Goal: Information Seeking & Learning: Learn about a topic

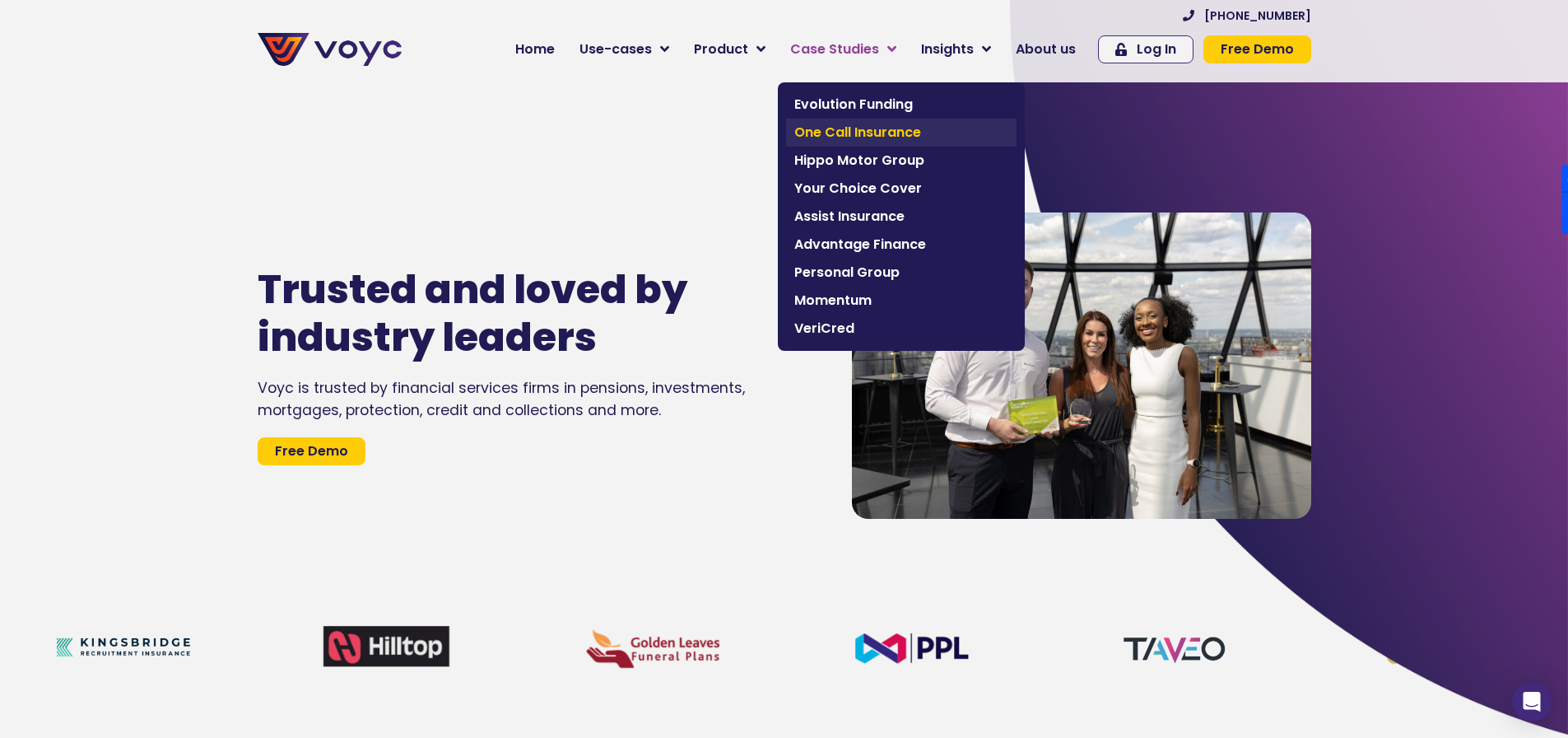
click at [870, 128] on span "One Call Insurance" at bounding box center [901, 132] width 214 height 20
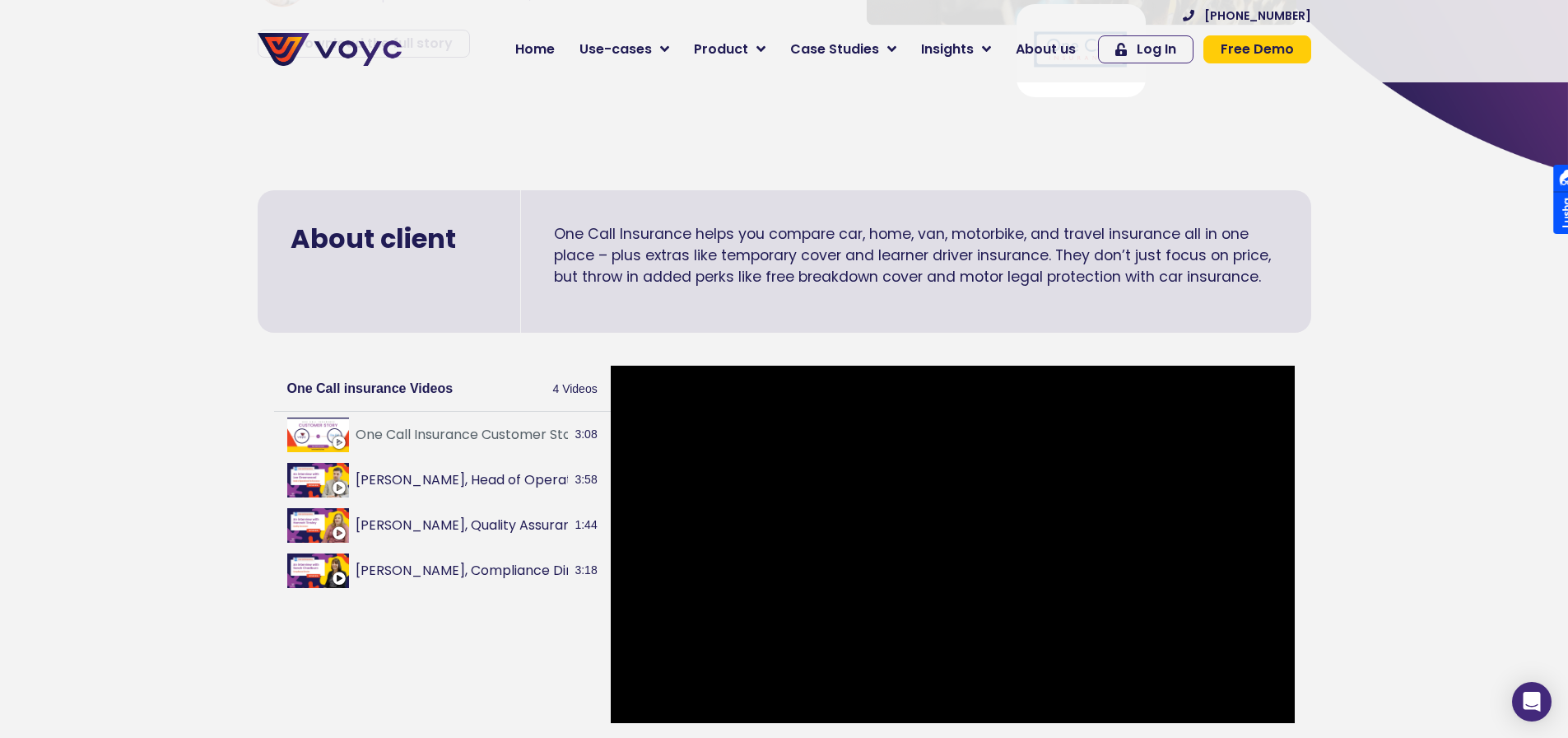
scroll to position [330, 0]
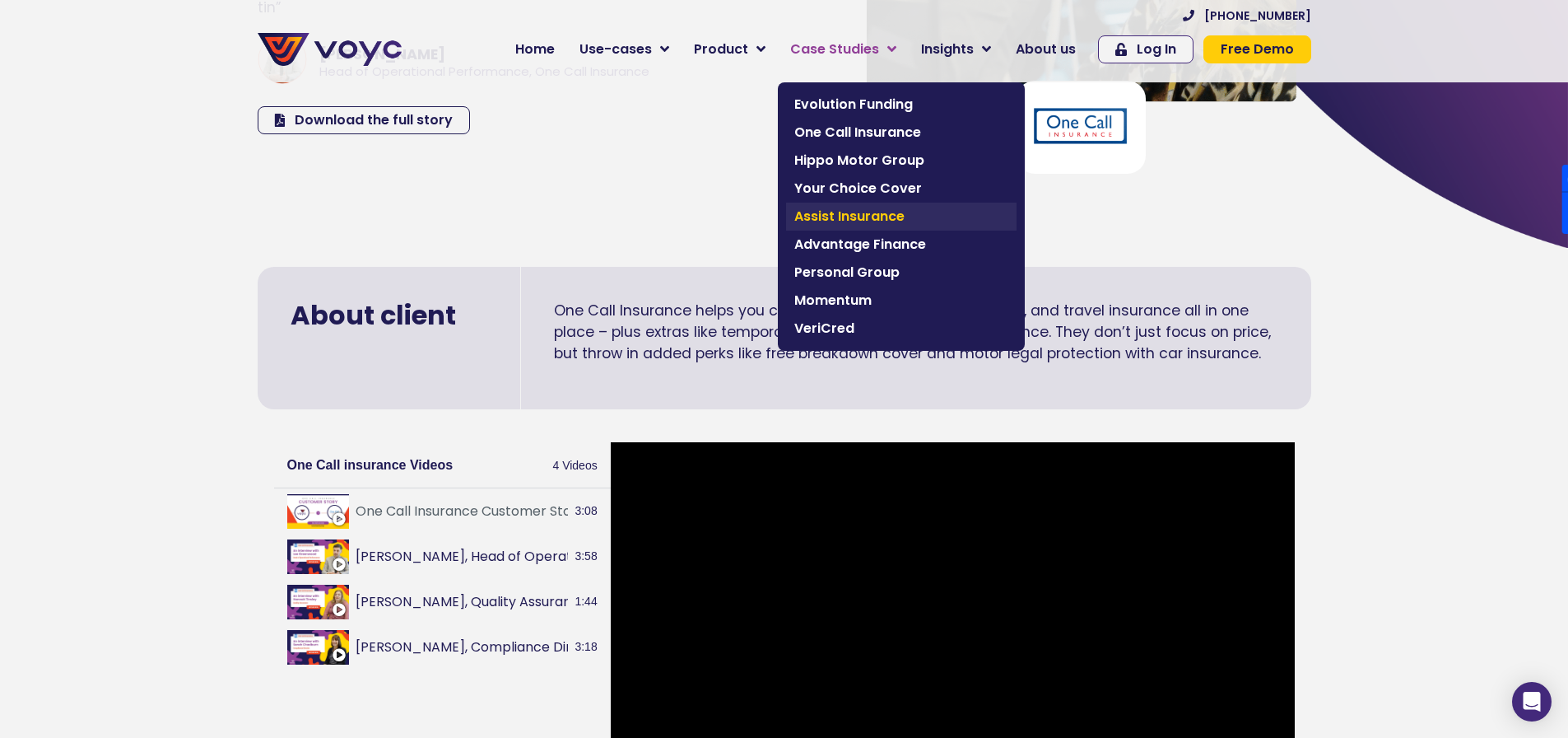
click at [869, 220] on span "Assist Insurance" at bounding box center [901, 216] width 214 height 20
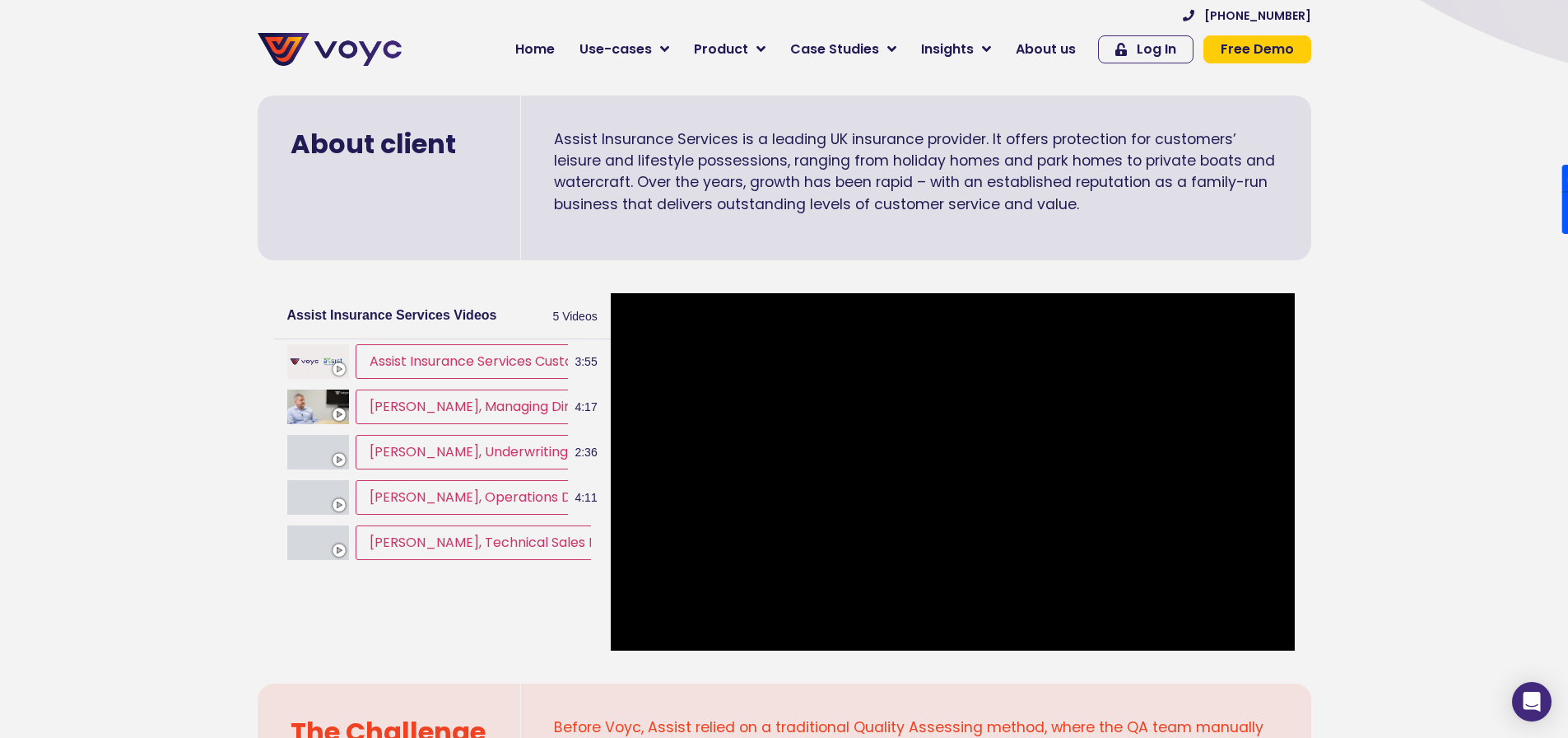
scroll to position [330, 0]
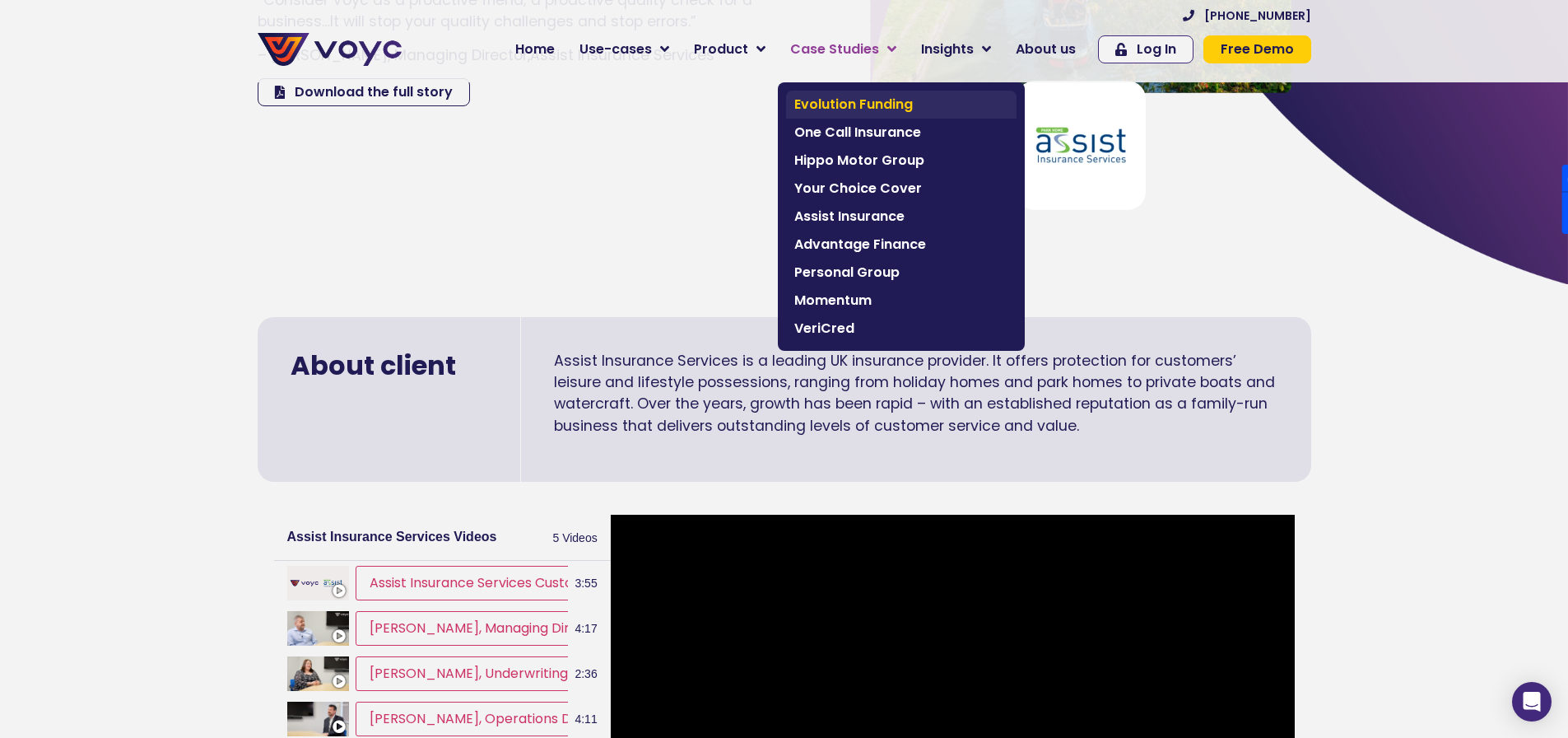
click at [888, 105] on span "Evolution Funding" at bounding box center [901, 104] width 214 height 20
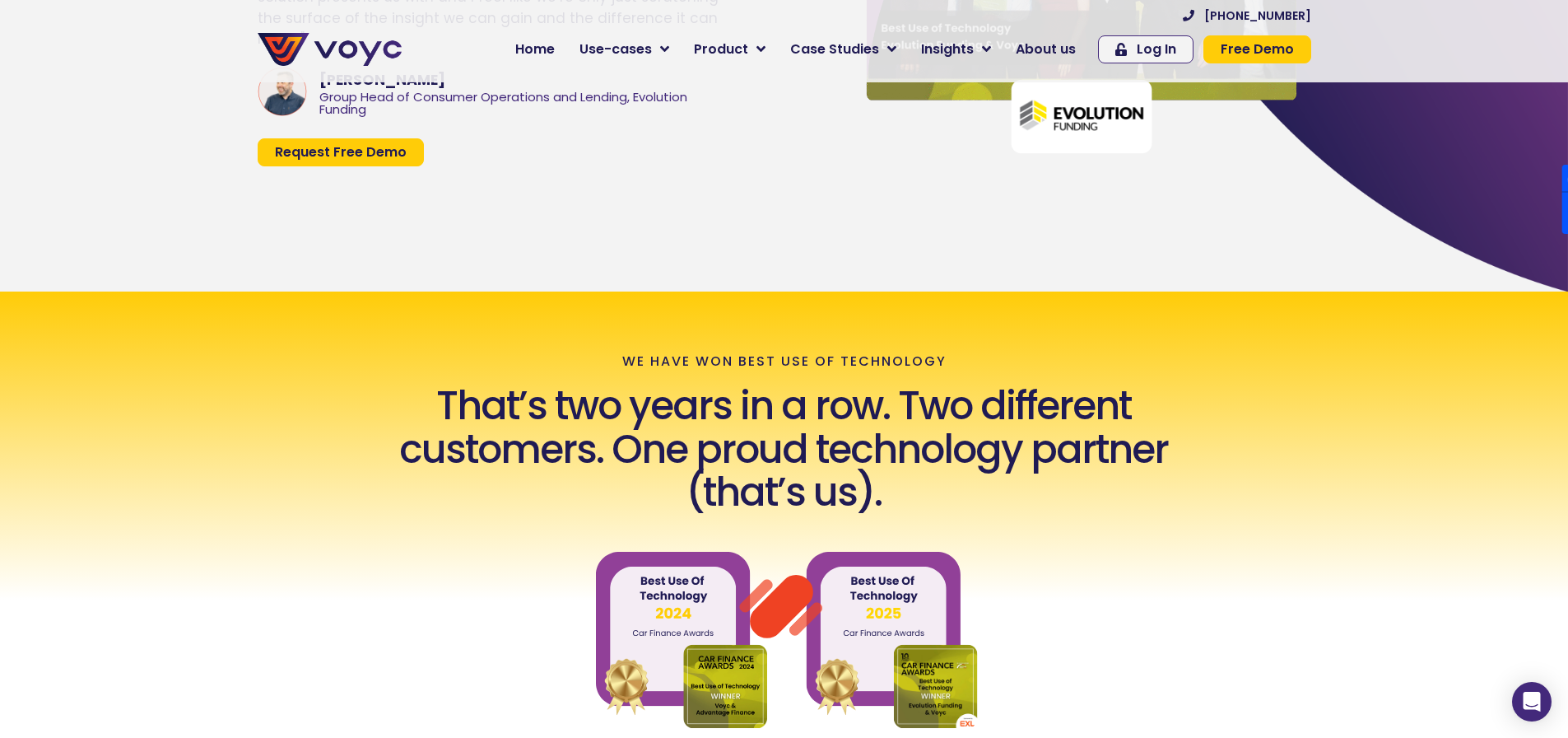
scroll to position [412, 0]
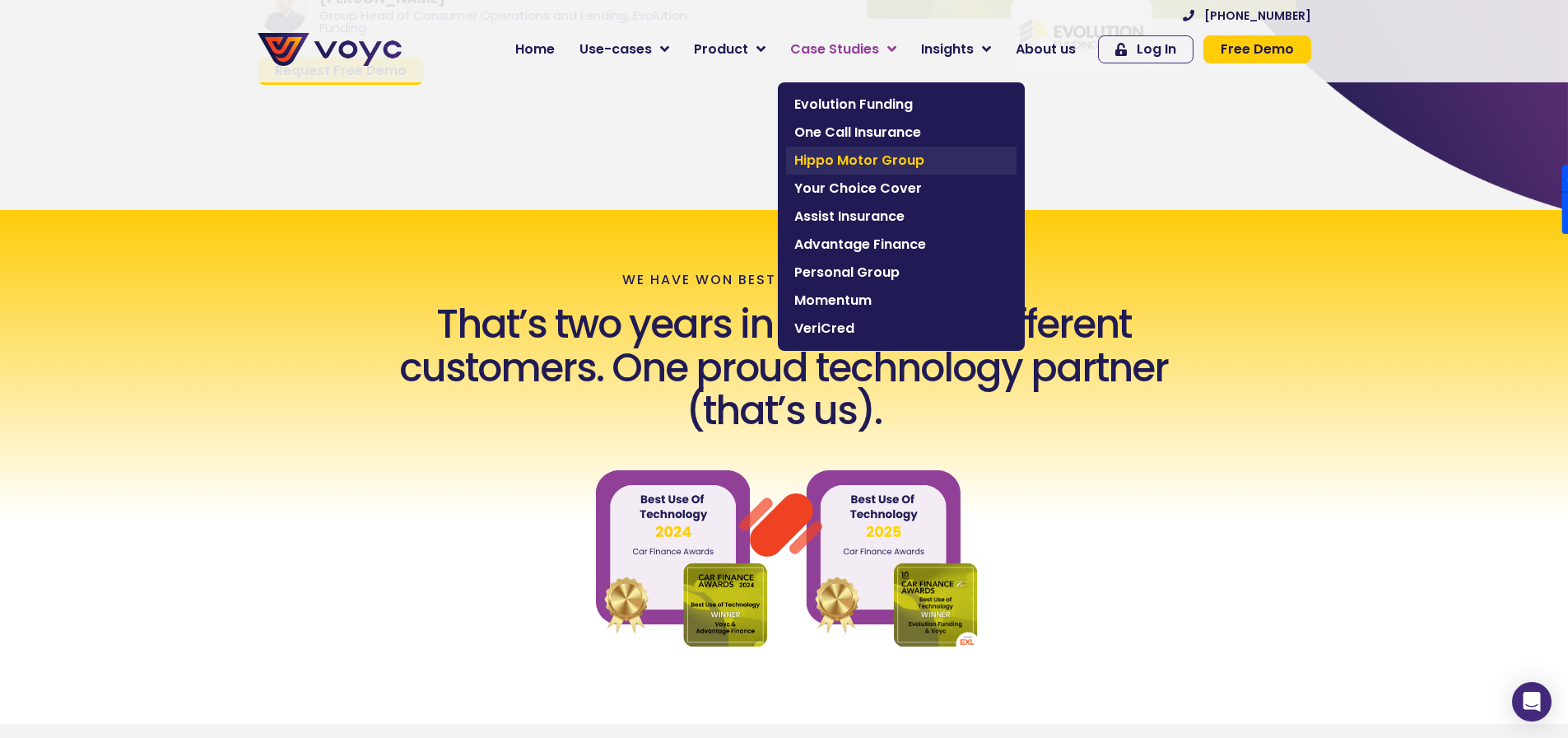
click at [899, 166] on span "Hippo Motor Group" at bounding box center [901, 160] width 214 height 20
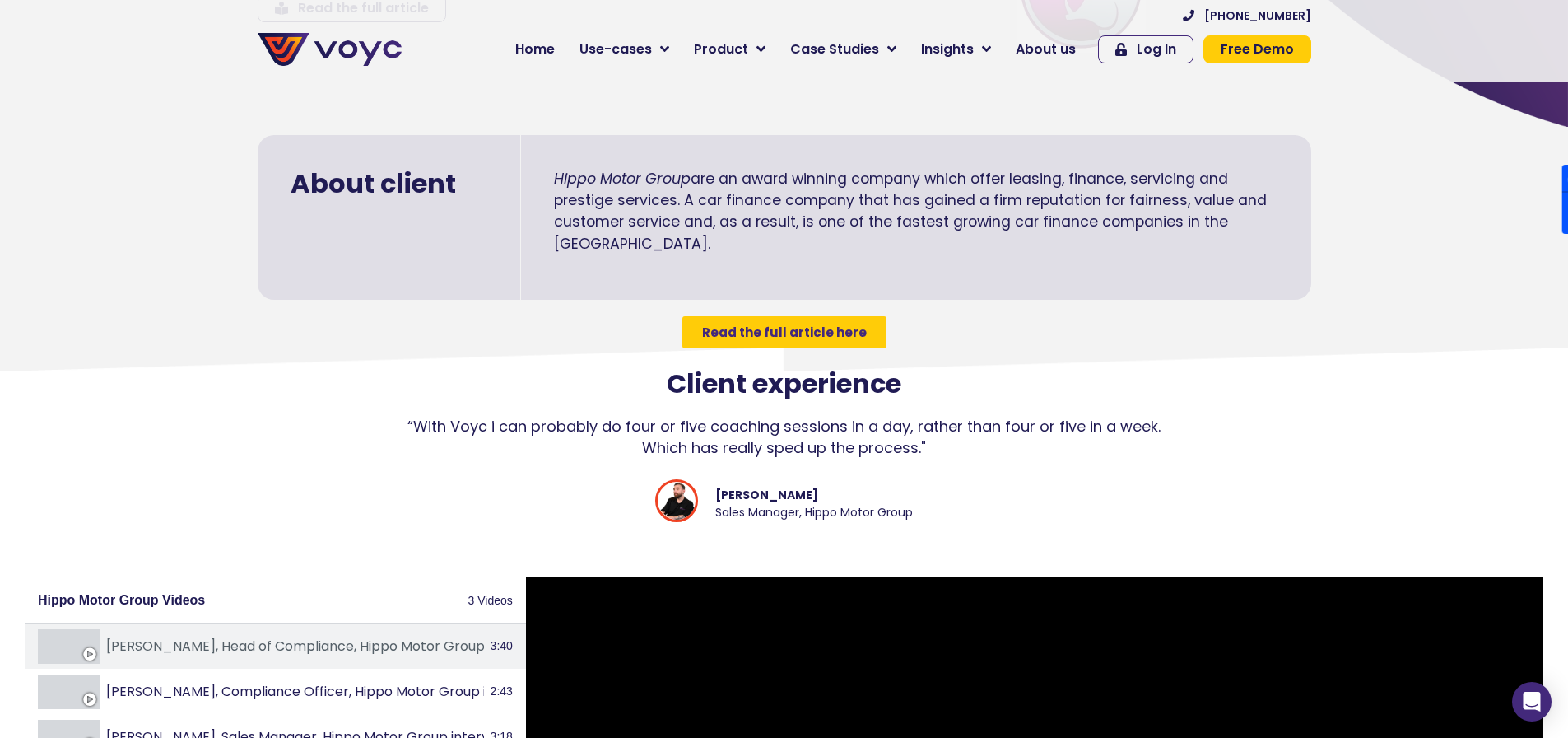
scroll to position [659, 0]
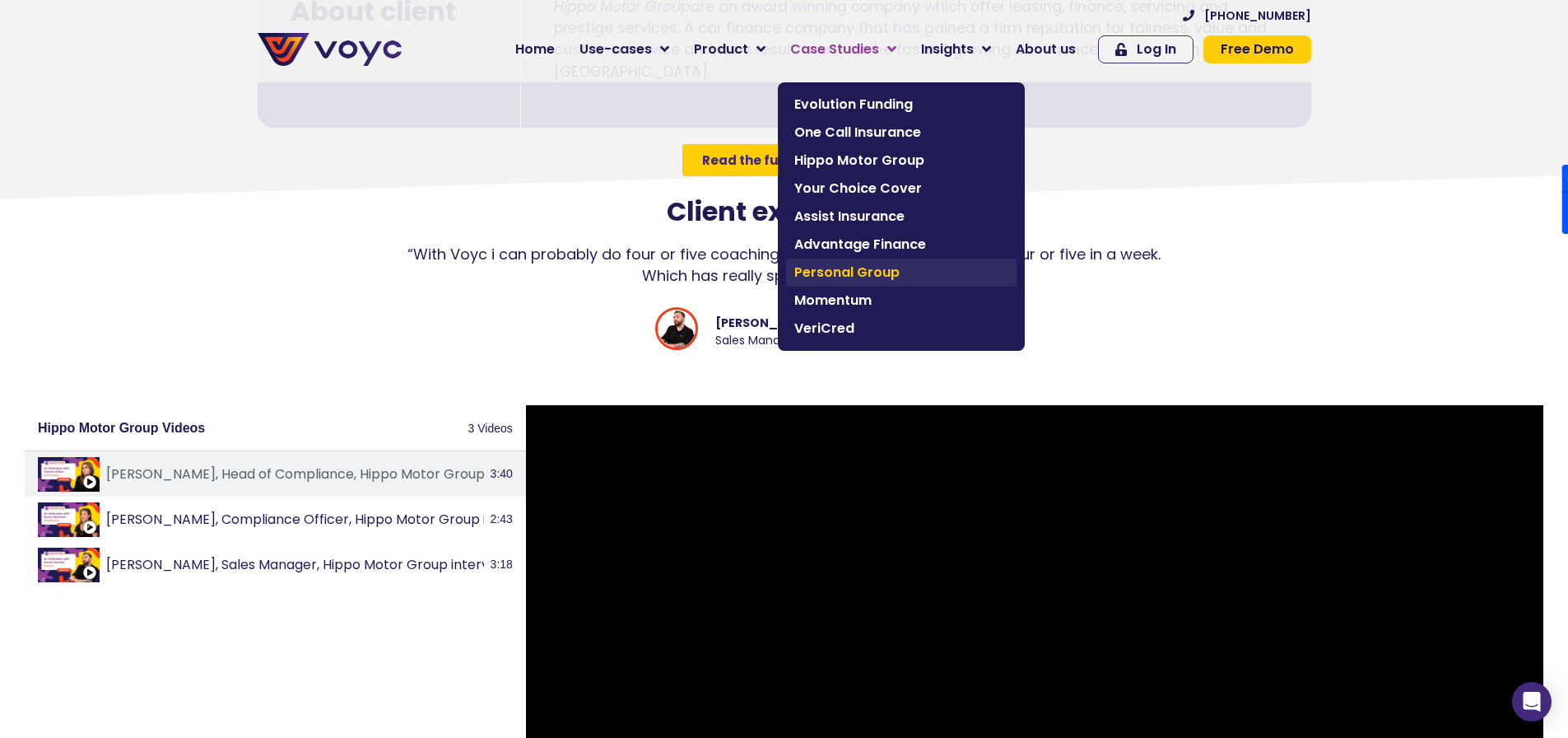
click at [879, 262] on link "Personal Group" at bounding box center [901, 272] width 231 height 28
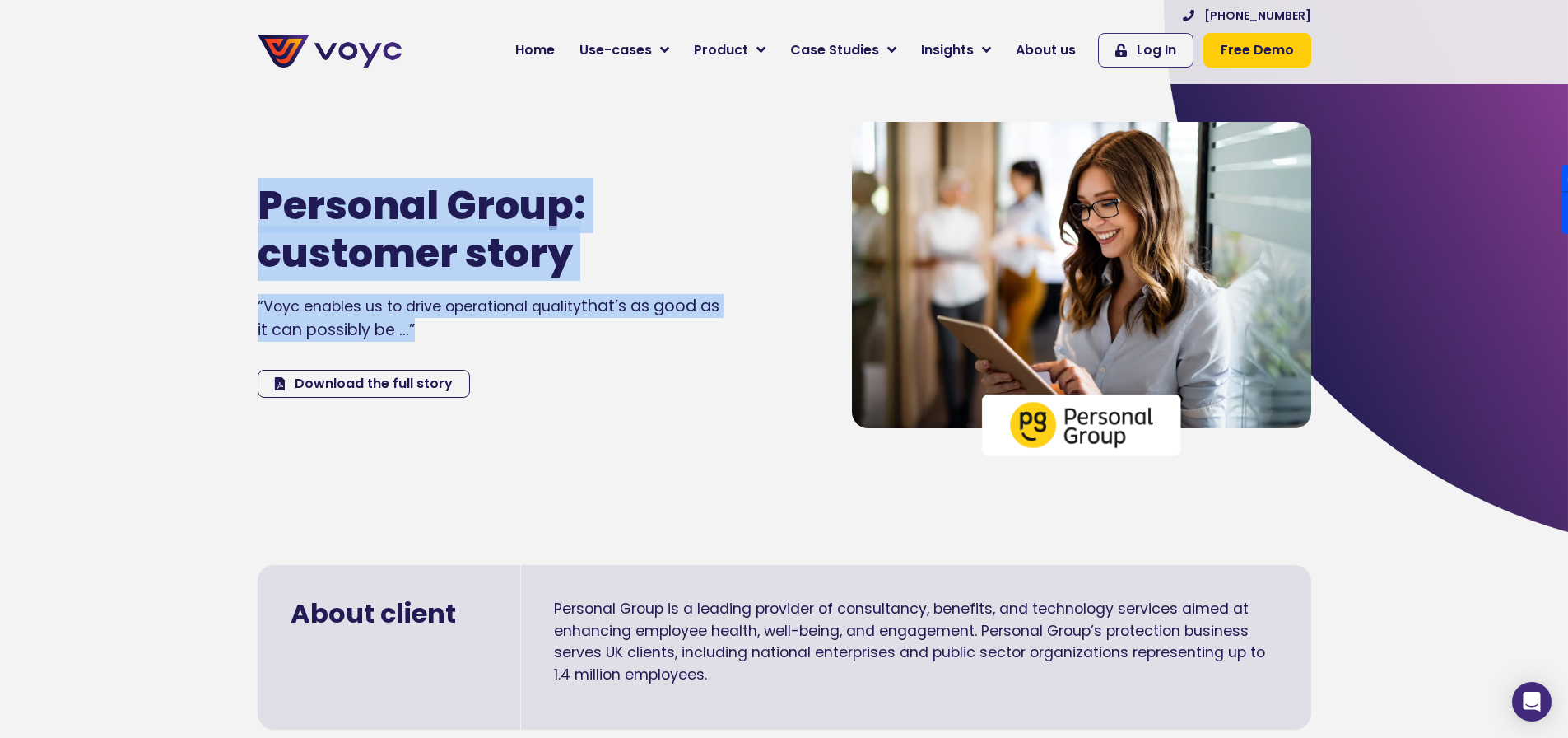
drag, startPoint x: 249, startPoint y: 182, endPoint x: 654, endPoint y: 412, distance: 465.8
click at [654, 412] on section "Personal Group: customer story “Voyc enables us to drive operational quality th…" at bounding box center [784, 265] width 1568 height 534
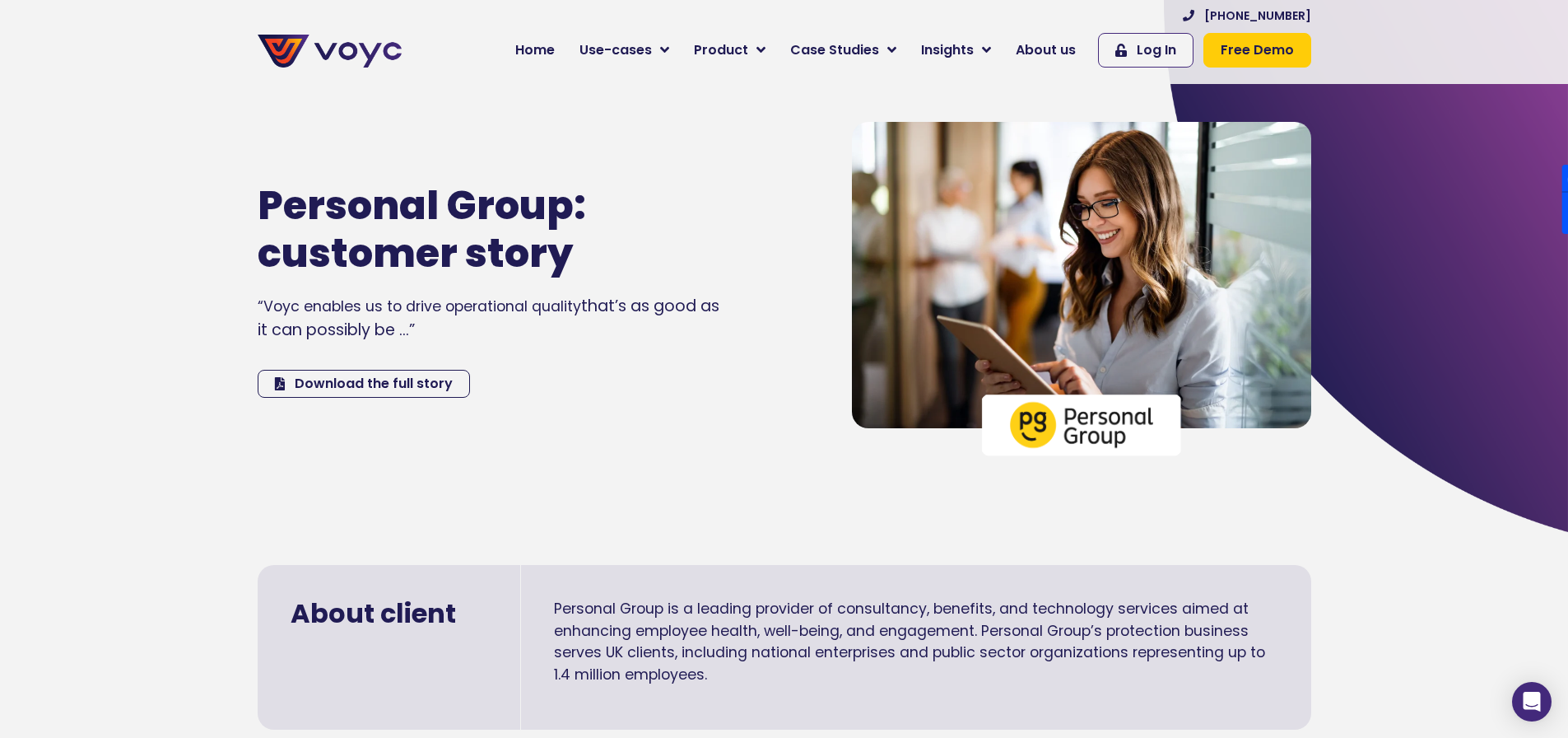
click at [519, 427] on div "Personal Group: customer story “Voyc enables us to drive operational quality th…" at bounding box center [538, 290] width 578 height 353
